Goal: Entertainment & Leisure: Consume media (video, audio)

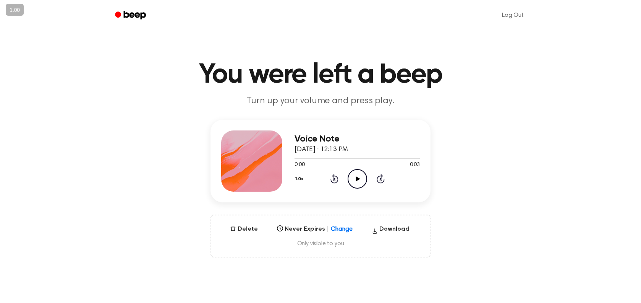
click at [358, 176] on icon "Play Audio" at bounding box center [357, 178] width 19 height 19
click at [247, 229] on button "Delete" at bounding box center [244, 228] width 34 height 9
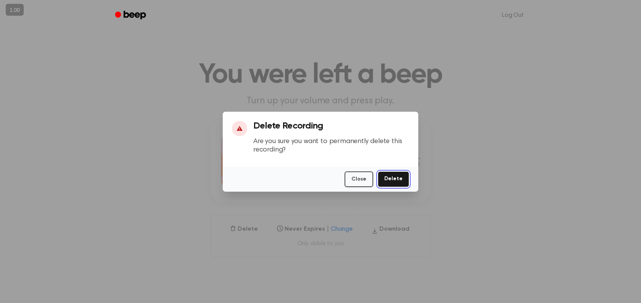
click at [399, 178] on button "Delete" at bounding box center [393, 179] width 31 height 16
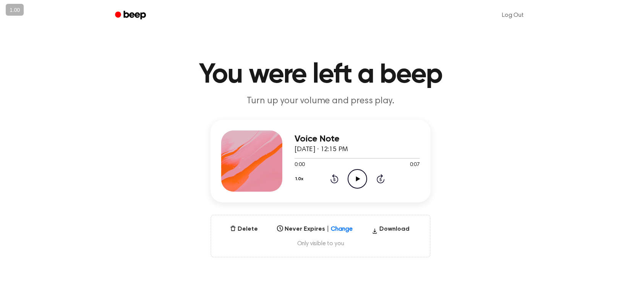
click at [358, 177] on icon at bounding box center [358, 178] width 4 height 5
click at [359, 182] on icon "Play Audio" at bounding box center [357, 178] width 19 height 19
click at [358, 180] on icon at bounding box center [357, 178] width 3 height 5
click at [358, 179] on icon "Play Audio" at bounding box center [357, 178] width 19 height 19
click at [358, 176] on icon at bounding box center [357, 178] width 3 height 5
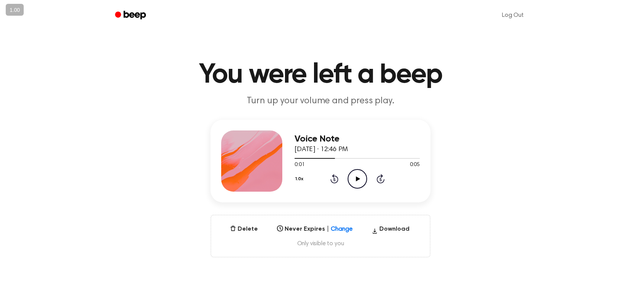
click at [356, 176] on icon at bounding box center [358, 178] width 4 height 5
click at [356, 176] on icon at bounding box center [357, 178] width 3 height 5
click at [357, 178] on icon at bounding box center [358, 178] width 4 height 5
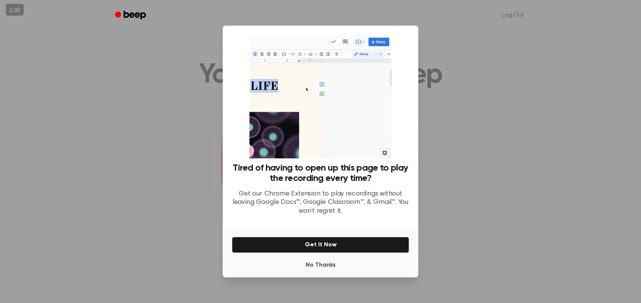
click at [485, 225] on div at bounding box center [320, 151] width 641 height 303
click at [342, 245] on button "Get It Now" at bounding box center [320, 245] width 177 height 16
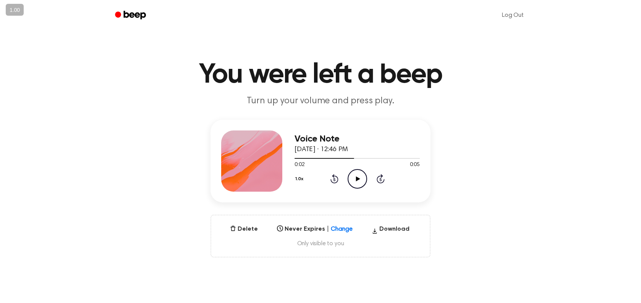
click at [355, 182] on icon "Play Audio" at bounding box center [357, 178] width 19 height 19
click at [356, 178] on icon at bounding box center [357, 178] width 3 height 5
click at [353, 180] on icon "Play Audio" at bounding box center [357, 178] width 19 height 19
click at [359, 180] on icon "Play Audio" at bounding box center [357, 178] width 19 height 19
click at [357, 178] on icon "Pause Audio" at bounding box center [357, 178] width 19 height 19
